Goal: Transaction & Acquisition: Book appointment/travel/reservation

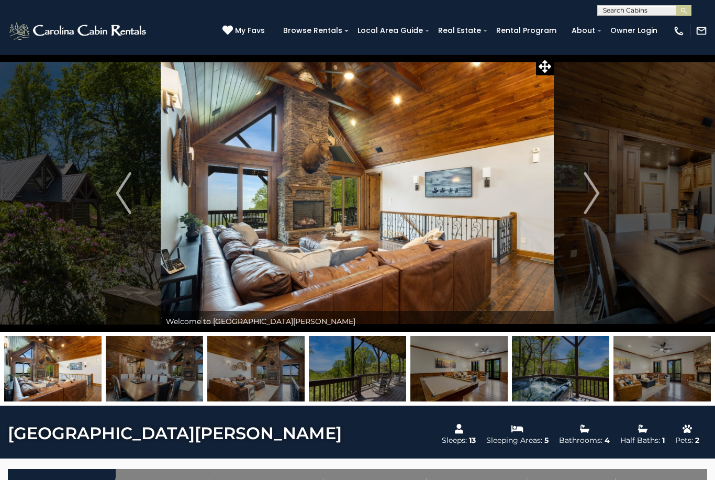
click at [601, 187] on button "Next" at bounding box center [591, 192] width 74 height 277
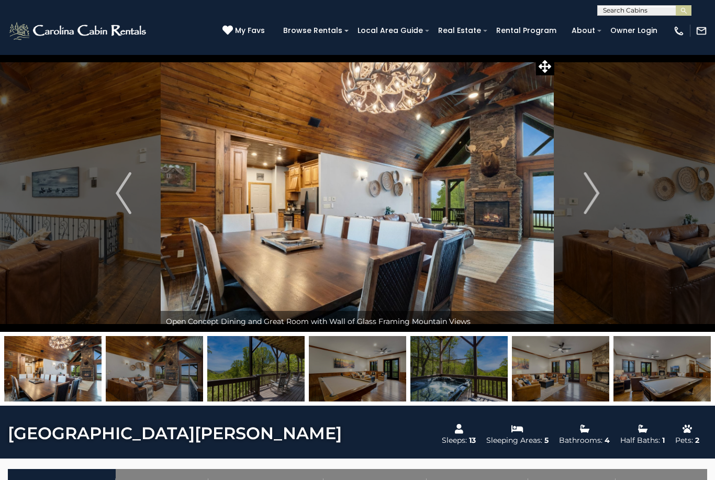
click at [593, 203] on img "Next" at bounding box center [592, 193] width 16 height 42
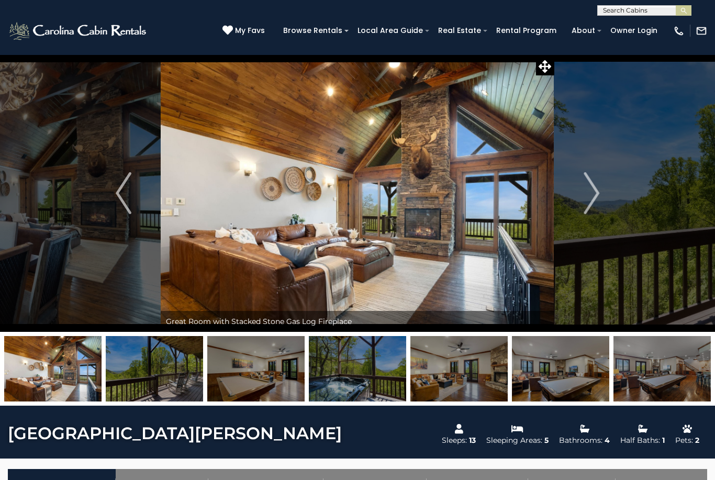
click at [591, 205] on img "Next" at bounding box center [592, 193] width 16 height 42
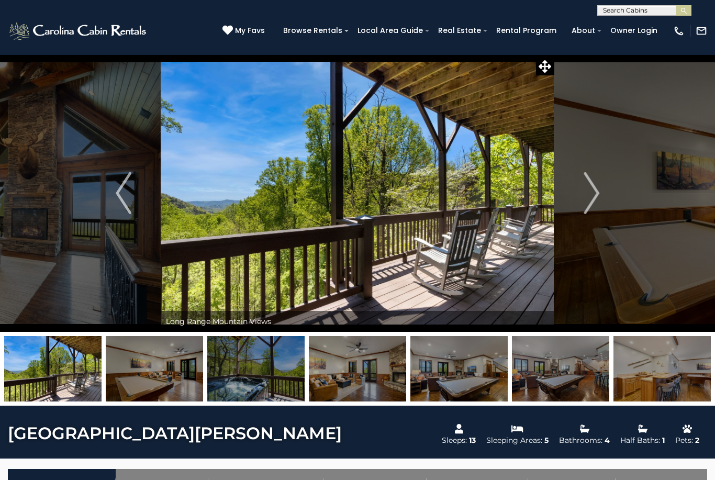
click at [579, 210] on button "Next" at bounding box center [591, 192] width 74 height 277
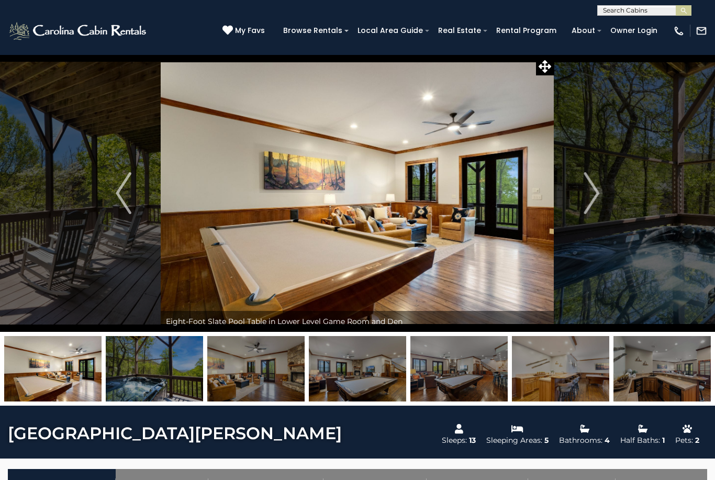
click at [599, 207] on img "Next" at bounding box center [592, 193] width 16 height 42
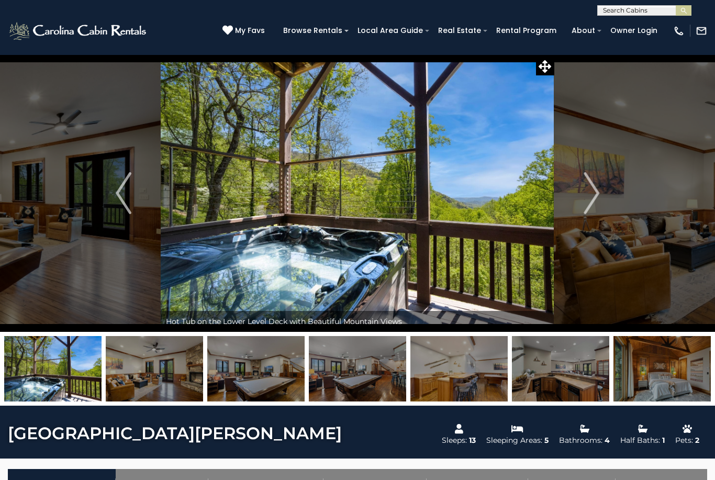
click at [597, 210] on img "Next" at bounding box center [592, 193] width 16 height 42
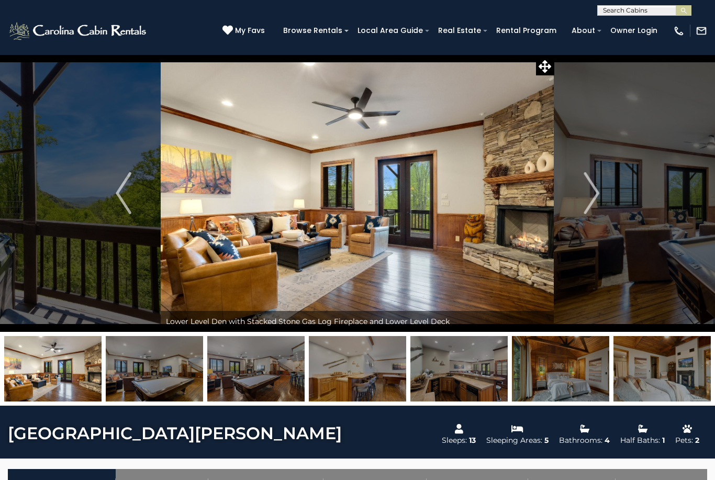
click at [625, 146] on button "Next" at bounding box center [591, 192] width 74 height 277
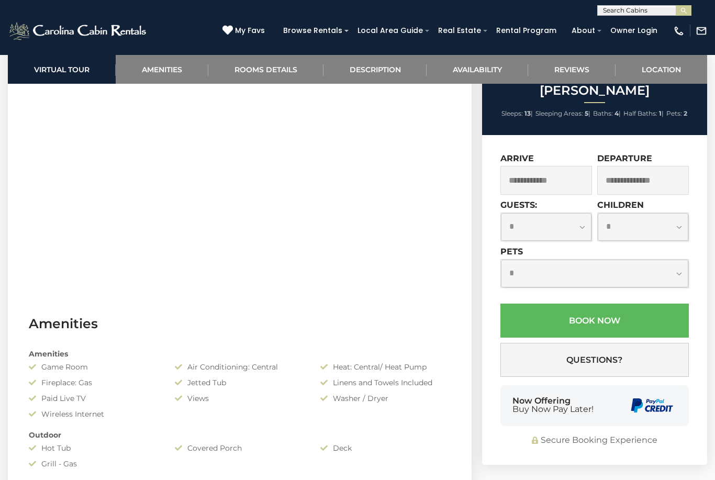
scroll to position [595, 0]
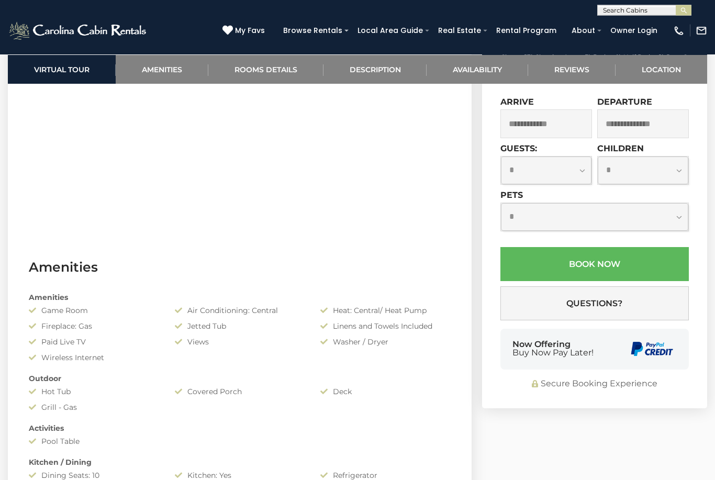
click at [559, 139] on input "text" at bounding box center [546, 124] width 92 height 29
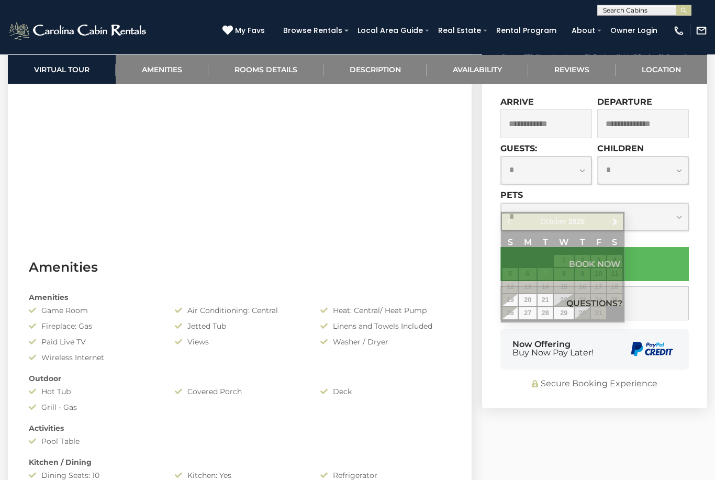
scroll to position [596, 0]
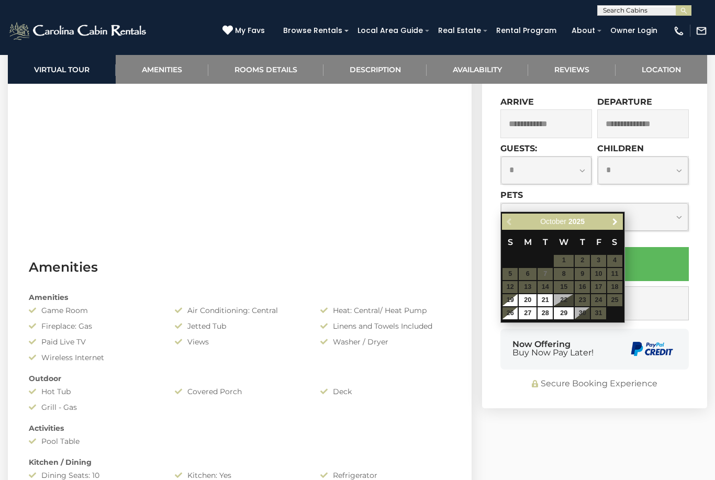
click at [613, 220] on span "Next" at bounding box center [615, 221] width 8 height 8
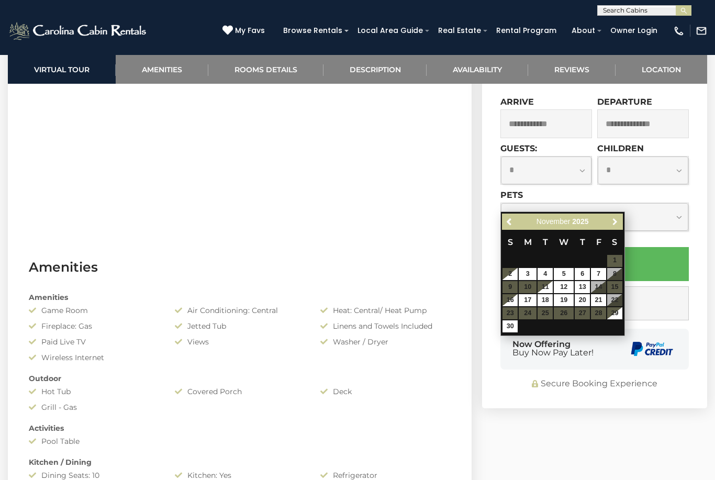
click at [613, 224] on span "Next" at bounding box center [615, 221] width 8 height 8
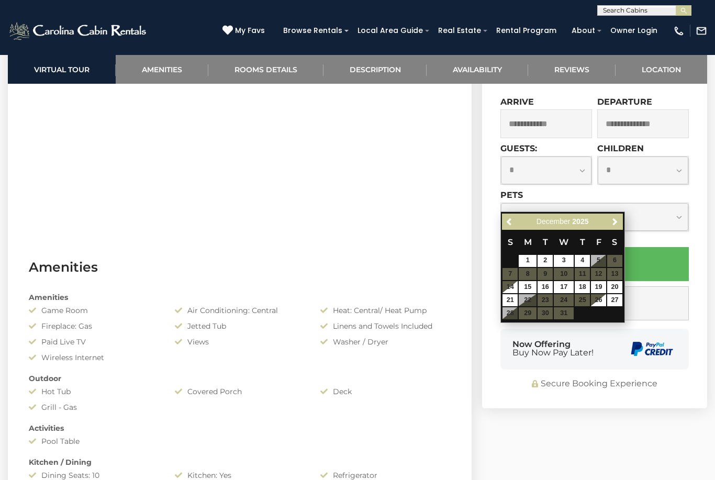
click at [614, 224] on span "Next" at bounding box center [615, 221] width 8 height 8
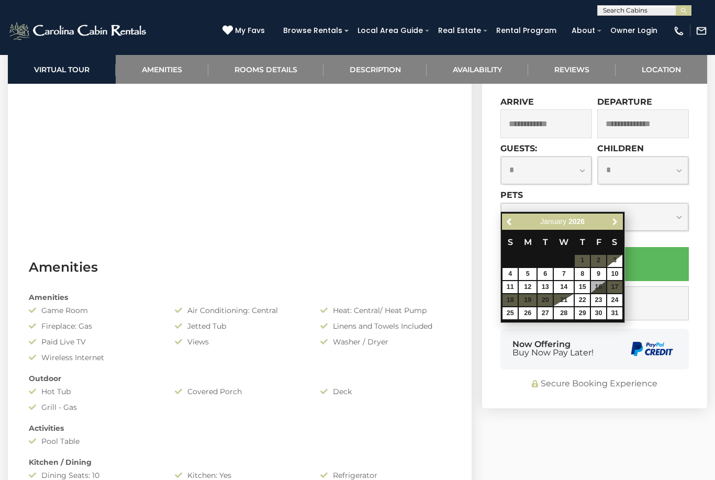
click at [613, 222] on span "Next" at bounding box center [615, 221] width 8 height 8
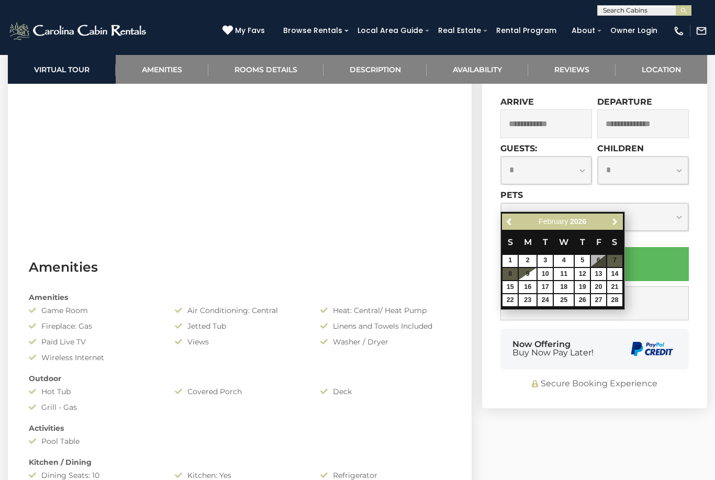
click at [615, 218] on span "Next" at bounding box center [615, 221] width 8 height 8
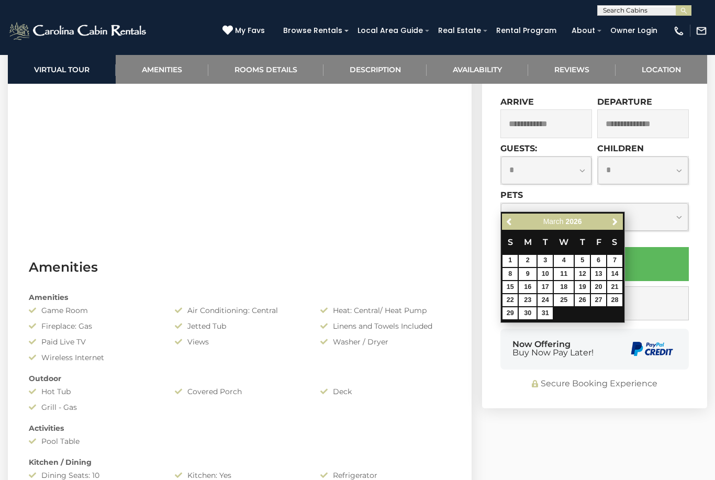
click at [612, 222] on span "Next" at bounding box center [615, 221] width 8 height 8
click at [565, 261] on link "1" at bounding box center [564, 261] width 20 height 12
type input "**********"
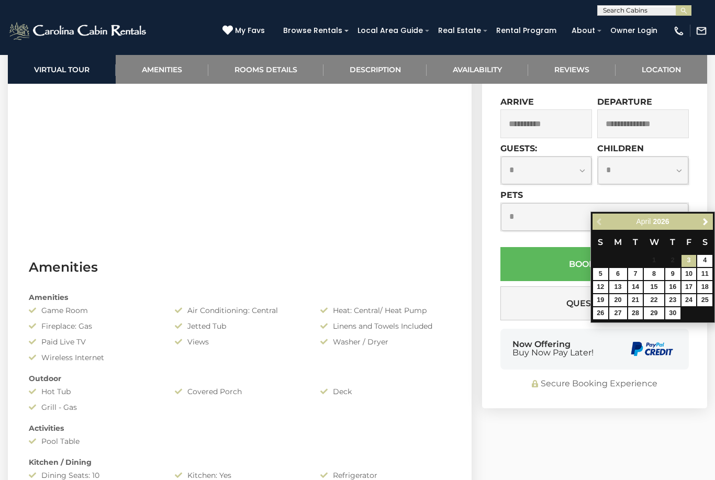
click at [633, 138] on input "text" at bounding box center [643, 123] width 92 height 29
click at [637, 273] on link "7" at bounding box center [635, 274] width 15 height 12
type input "**********"
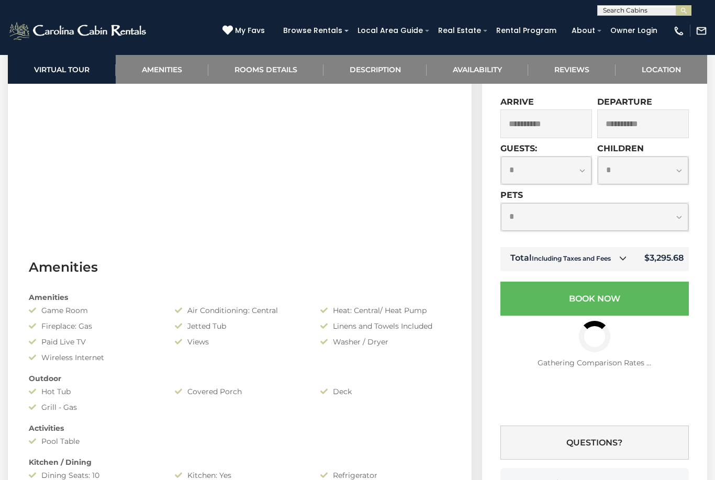
click at [559, 138] on input "**********" at bounding box center [546, 123] width 92 height 29
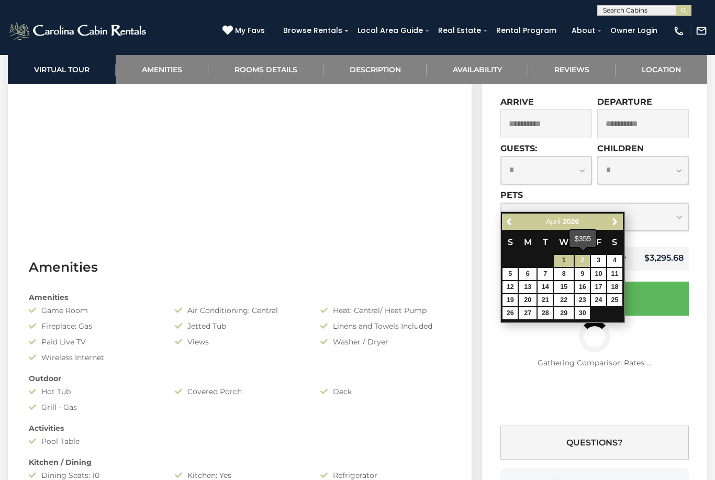
click at [578, 260] on link "2" at bounding box center [582, 261] width 15 height 12
type input "**********"
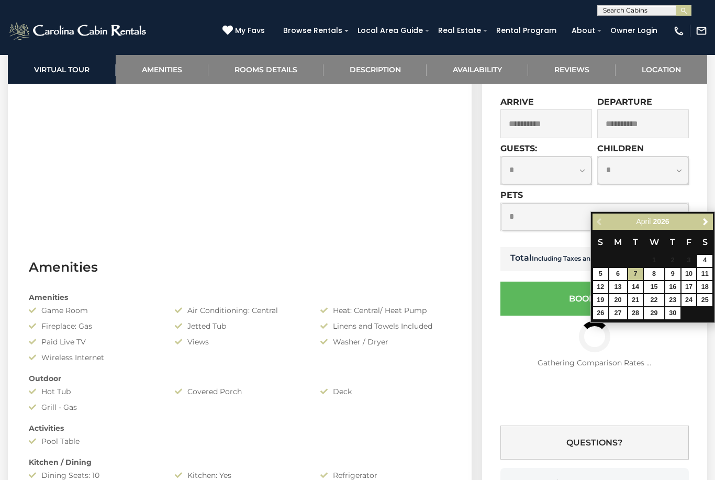
click at [607, 316] on button "Book Now" at bounding box center [594, 299] width 188 height 34
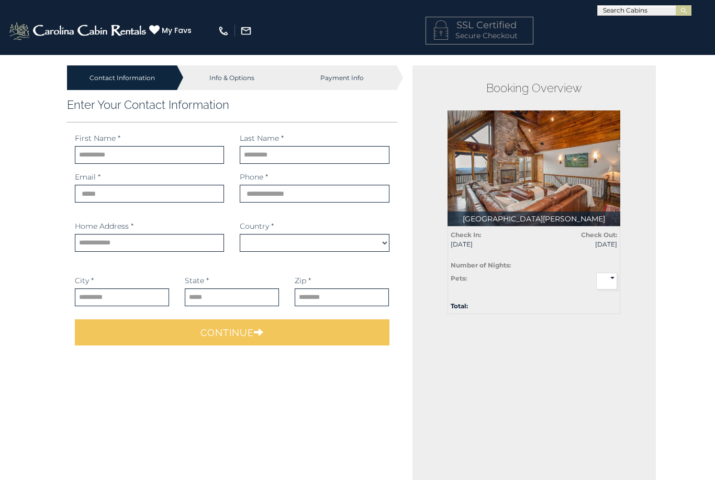
select select "*********"
